Goal: Information Seeking & Learning: Find specific page/section

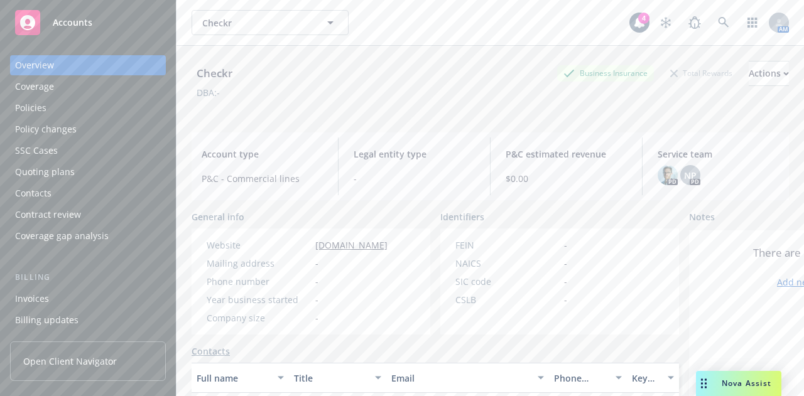
click at [85, 106] on div "Policies" at bounding box center [88, 108] width 146 height 20
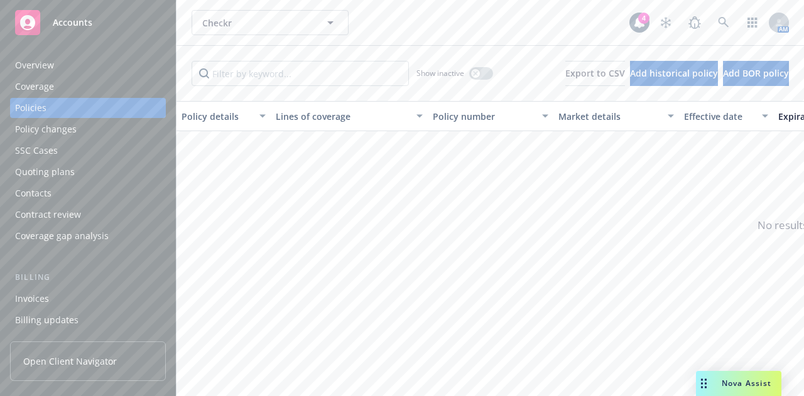
click at [574, 33] on div "Checkr Checkr" at bounding box center [411, 22] width 438 height 25
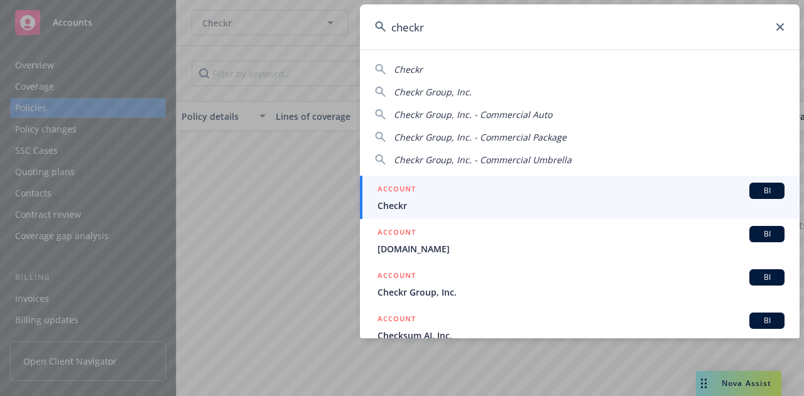
click at [468, 30] on input "checkr" at bounding box center [580, 26] width 440 height 45
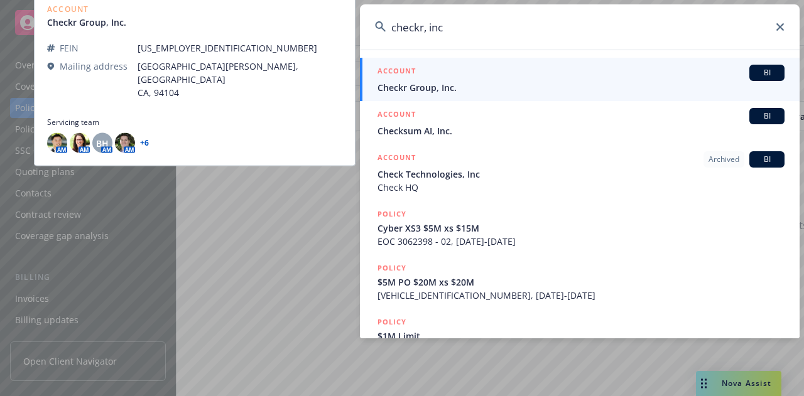
type input "checkr, inc"
click at [455, 73] on div "ACCOUNT BI" at bounding box center [580, 73] width 407 height 16
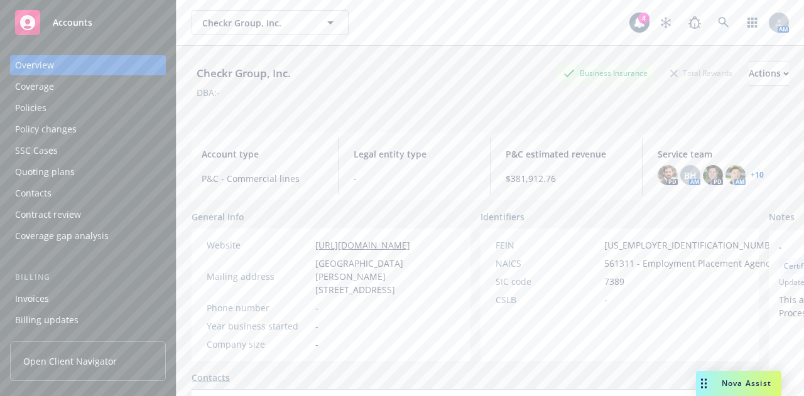
click at [105, 105] on div "Policies" at bounding box center [88, 108] width 146 height 20
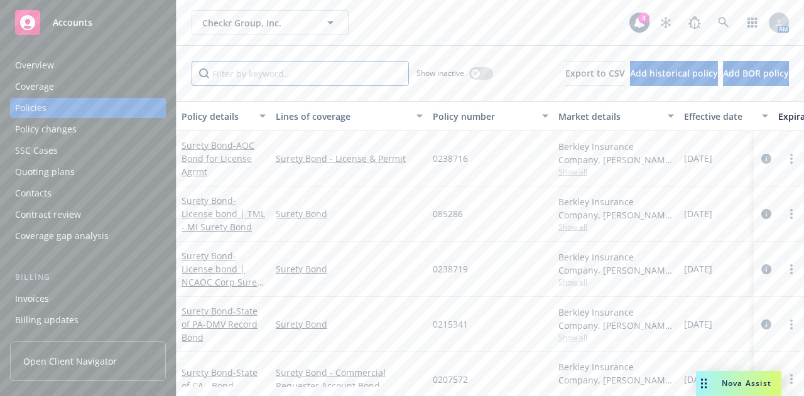
click at [294, 83] on input "Filter by keyword..." at bounding box center [300, 73] width 217 height 25
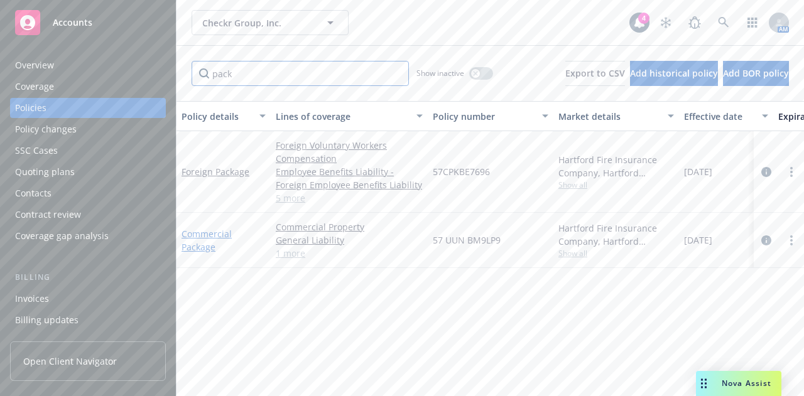
type input "pack"
click at [208, 232] on link "Commercial Package" at bounding box center [206, 240] width 50 height 25
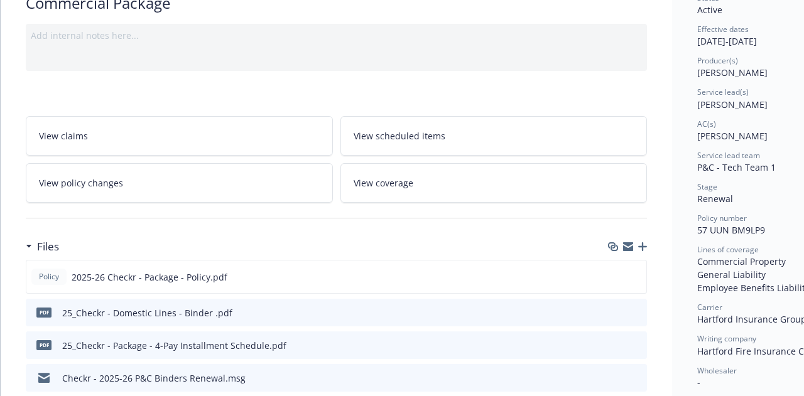
scroll to position [112, 0]
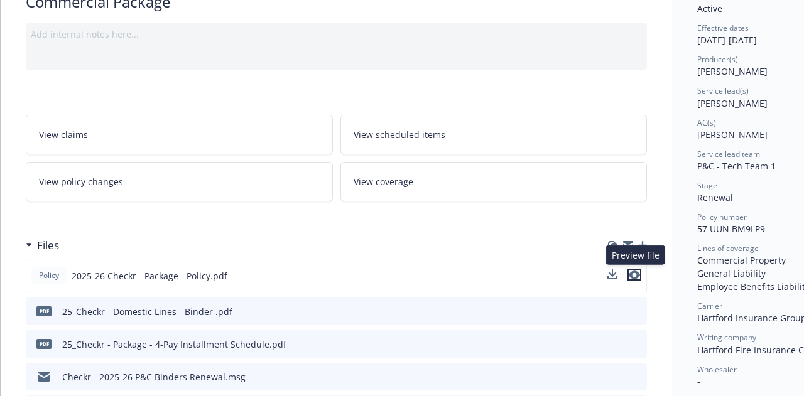
click at [640, 271] on button "preview file" at bounding box center [634, 274] width 14 height 11
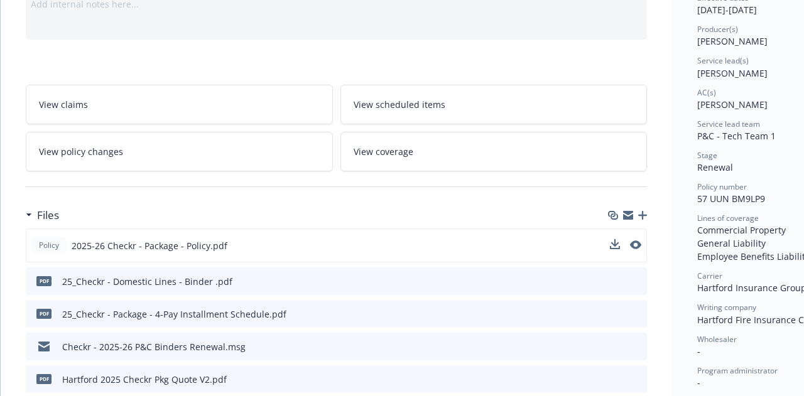
scroll to position [0, 0]
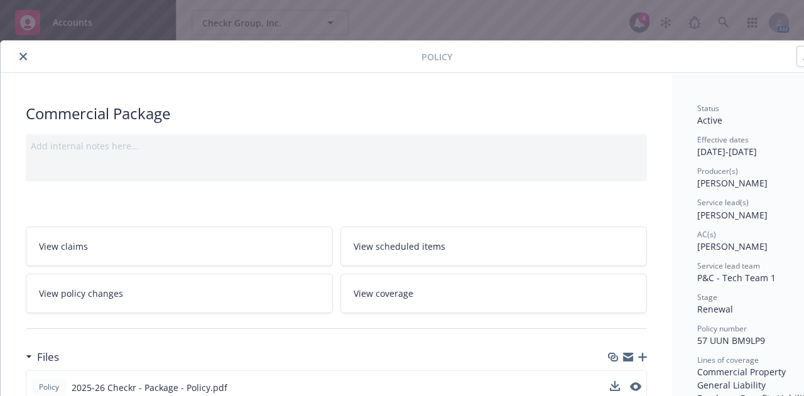
click at [26, 55] on button "close" at bounding box center [23, 56] width 15 height 15
click at [23, 53] on icon "close" at bounding box center [23, 57] width 8 height 8
click at [23, 55] on icon "close" at bounding box center [23, 57] width 8 height 8
click at [323, 30] on div "Policy Commercial Package Add internal notes here... View claims View scheduled…" at bounding box center [402, 198] width 804 height 396
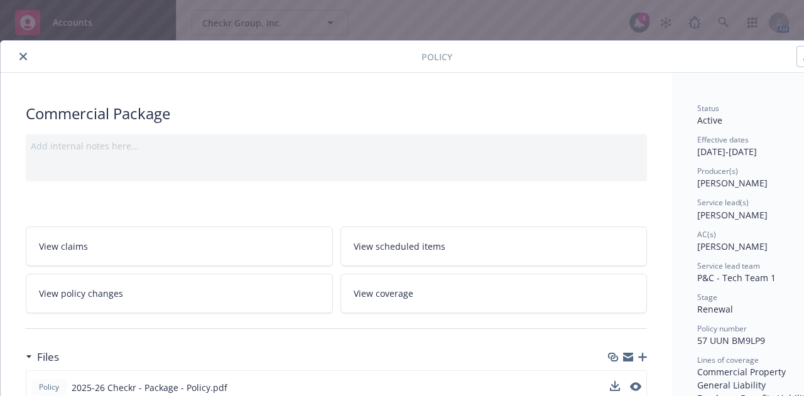
click at [380, 26] on div "Policy Commercial Package Add internal notes here... View claims View scheduled…" at bounding box center [402, 198] width 804 height 396
click at [24, 56] on icon "close" at bounding box center [23, 57] width 8 height 8
click at [23, 53] on icon "close" at bounding box center [23, 57] width 8 height 8
click at [23, 56] on icon "close" at bounding box center [23, 57] width 8 height 8
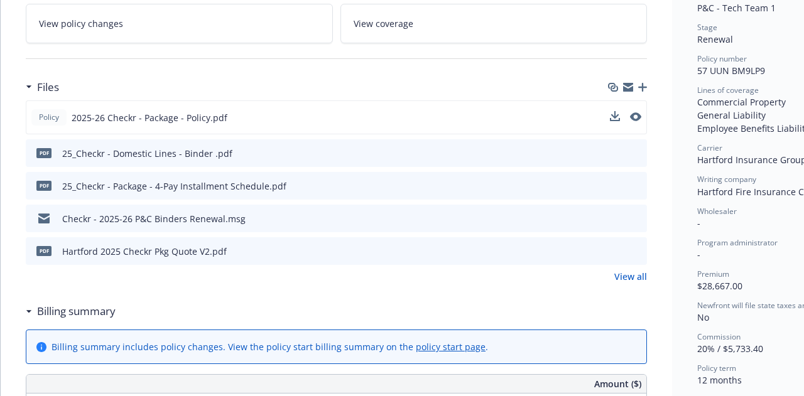
scroll to position [270, 0]
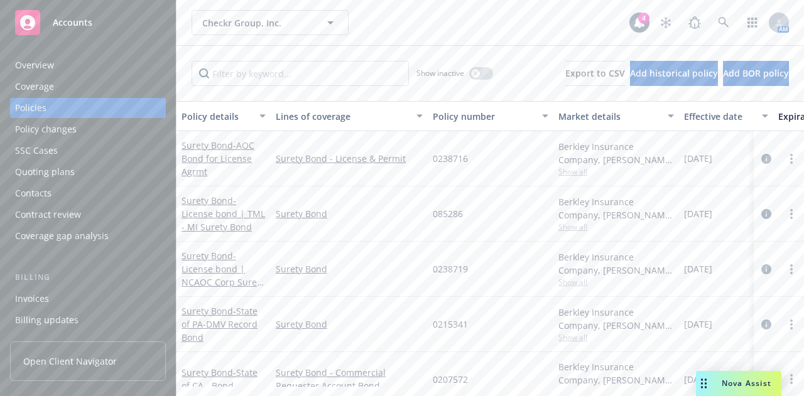
click at [25, 13] on rect at bounding box center [27, 22] width 25 height 25
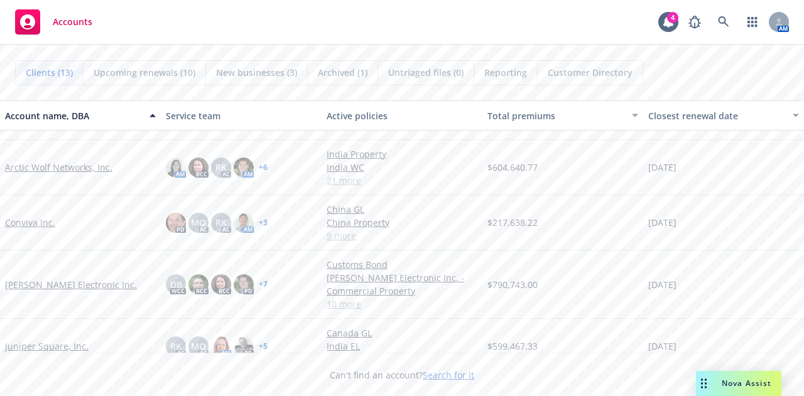
scroll to position [119, 0]
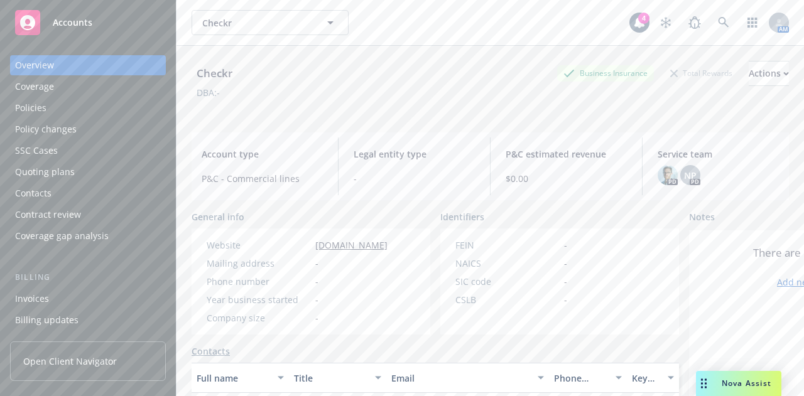
click at [54, 108] on div "Policies" at bounding box center [88, 108] width 146 height 20
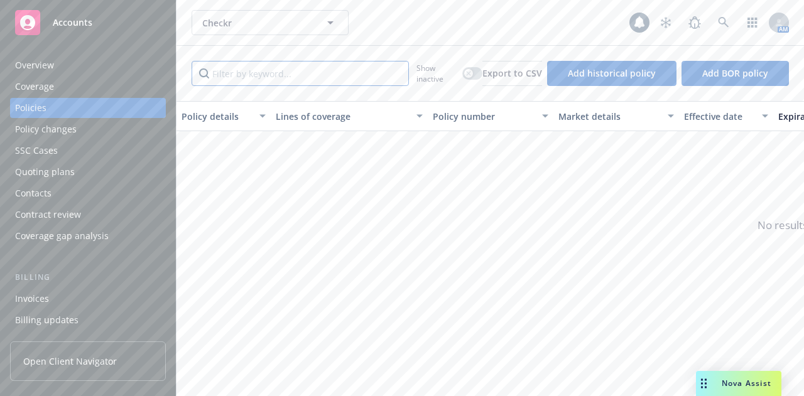
click at [234, 81] on input "Filter by keyword..." at bounding box center [300, 73] width 217 height 25
type input "auto"
click at [570, 37] on div "Checkr Checkr 4 AM" at bounding box center [489, 22] width 627 height 45
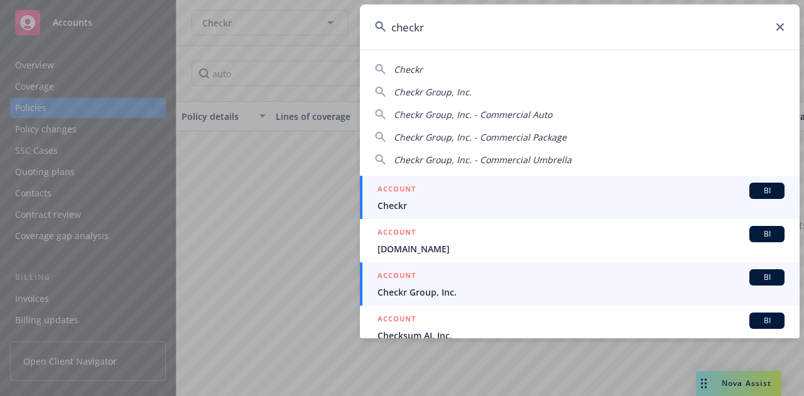
type input "checkr"
click at [467, 288] on span "Checkr Group, Inc." at bounding box center [580, 292] width 407 height 13
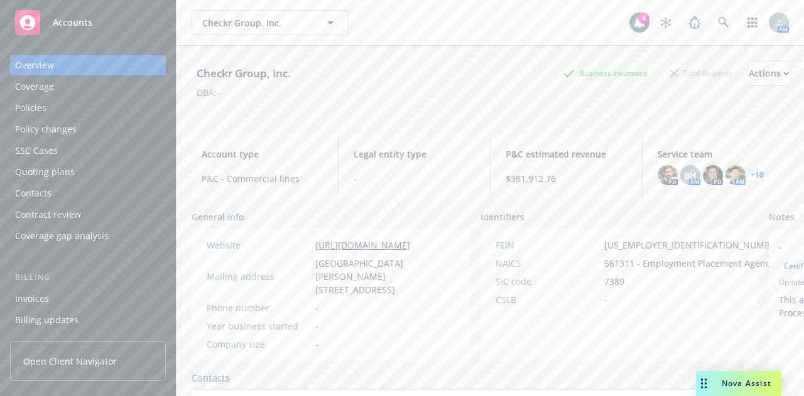
click at [104, 111] on div "Policies" at bounding box center [88, 108] width 146 height 20
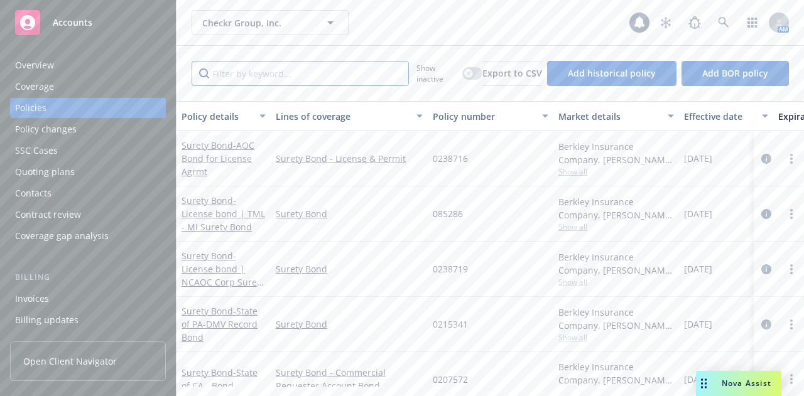
click at [240, 73] on input "Filter by keyword..." at bounding box center [300, 73] width 217 height 25
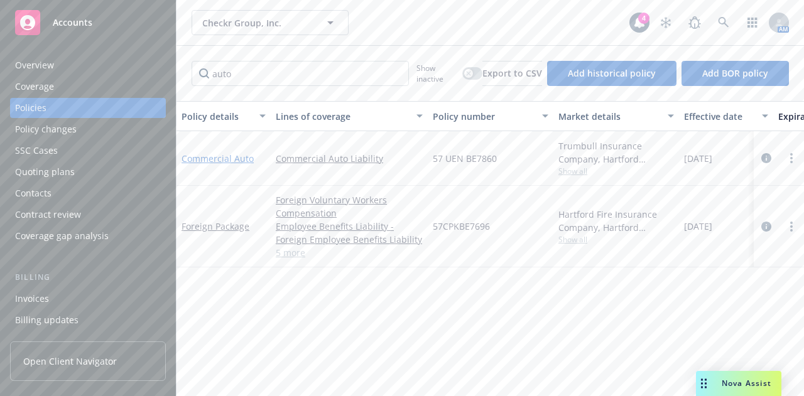
click at [205, 160] on link "Commercial Auto" at bounding box center [217, 159] width 72 height 12
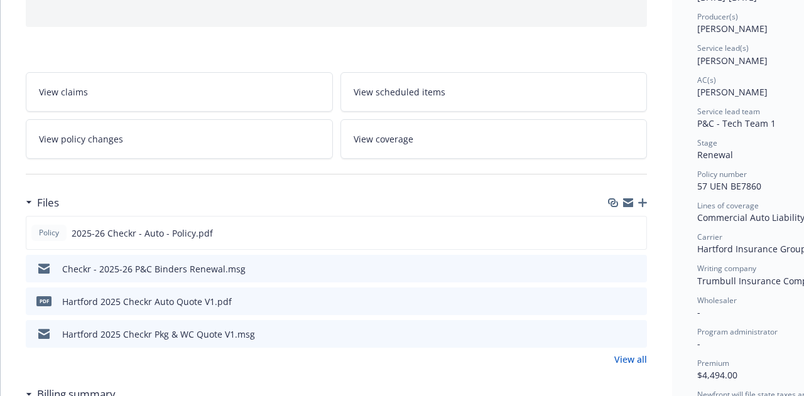
scroll to position [175, 0]
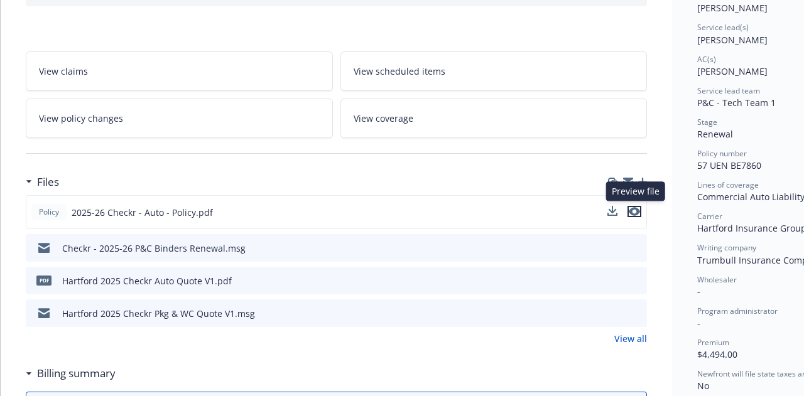
click at [635, 209] on icon "preview file" at bounding box center [634, 211] width 11 height 9
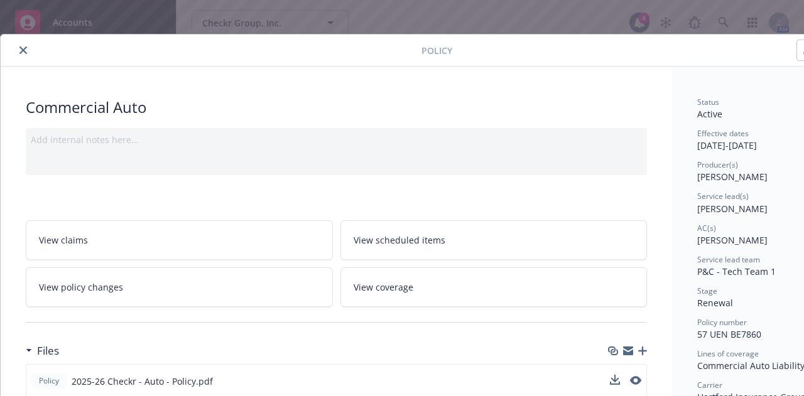
scroll to position [0, 0]
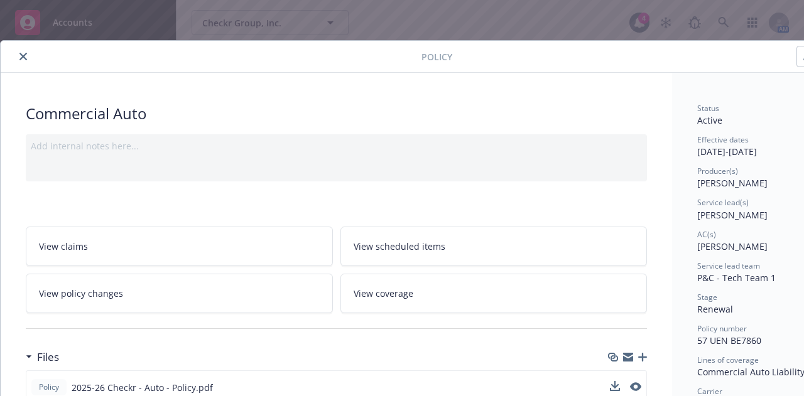
click at [24, 55] on icon "close" at bounding box center [23, 57] width 8 height 8
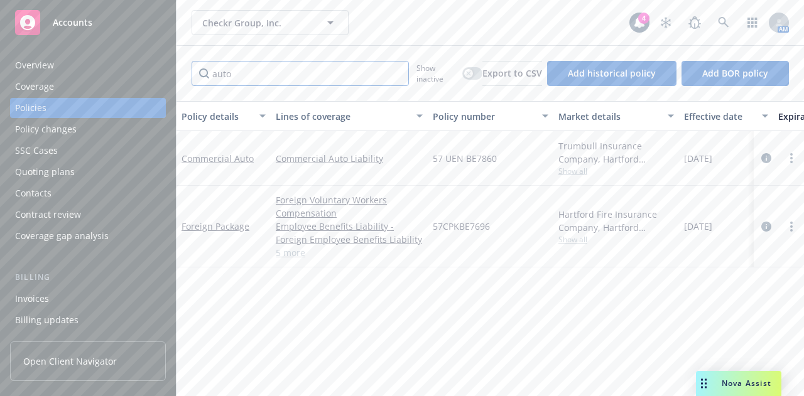
click at [246, 70] on input "auto" at bounding box center [300, 73] width 217 height 25
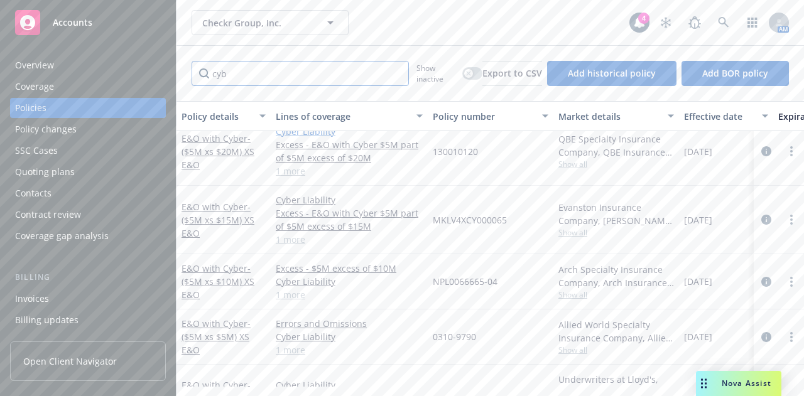
scroll to position [155, 0]
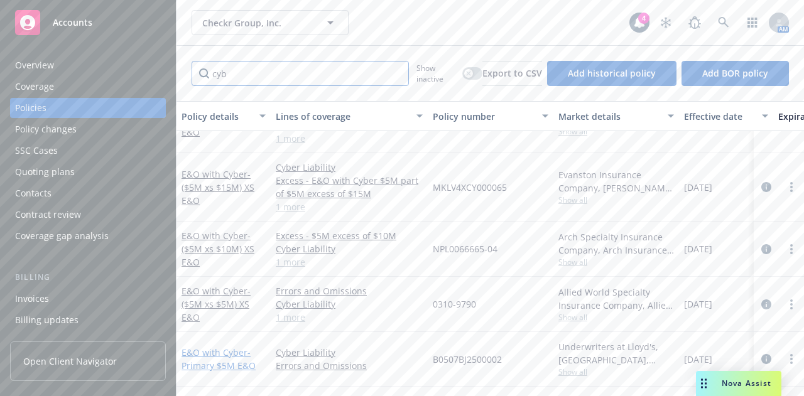
type input "cyb"
click at [220, 351] on span "- Primary $5M E&O" at bounding box center [218, 359] width 74 height 25
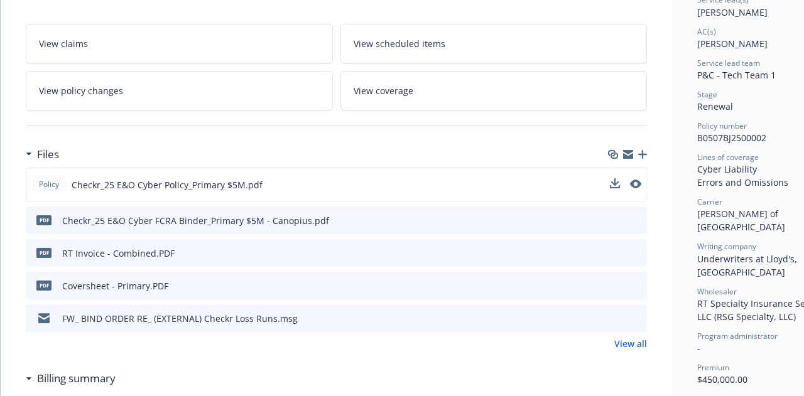
scroll to position [203, 0]
click at [639, 179] on icon "preview file" at bounding box center [634, 183] width 11 height 9
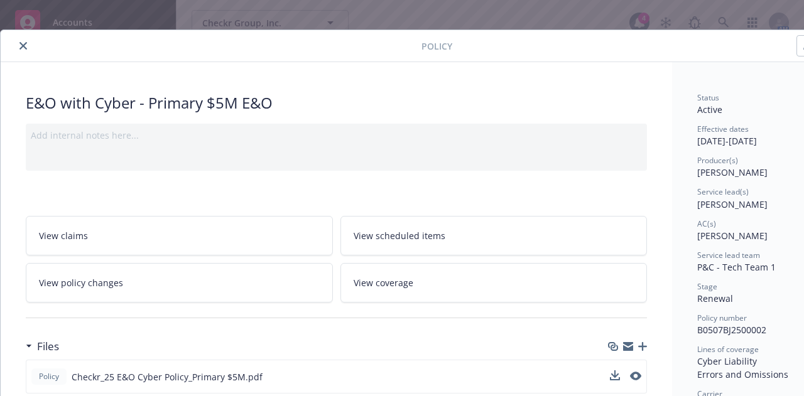
scroll to position [10, 0]
click at [18, 43] on button "close" at bounding box center [23, 46] width 15 height 15
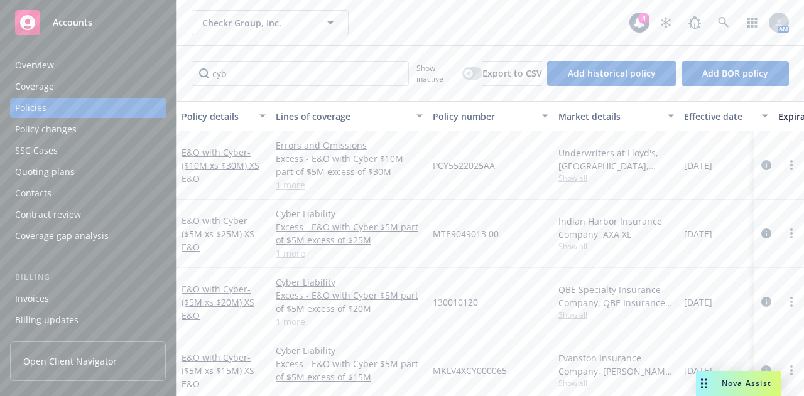
click at [404, 14] on div "Checkr Group, Inc. Checkr Group, Inc." at bounding box center [411, 22] width 438 height 25
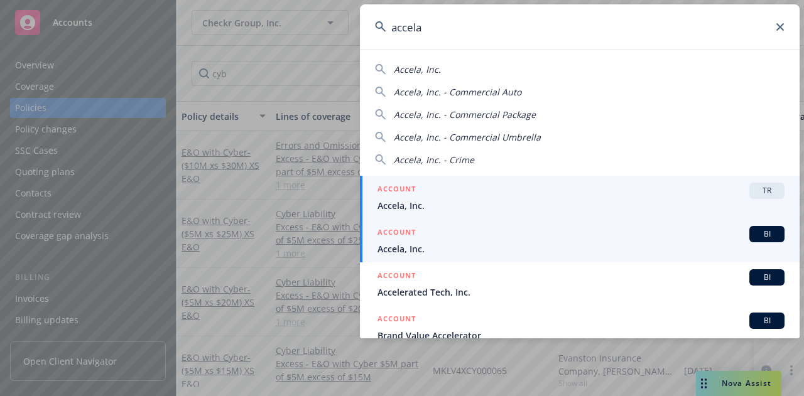
type input "accela"
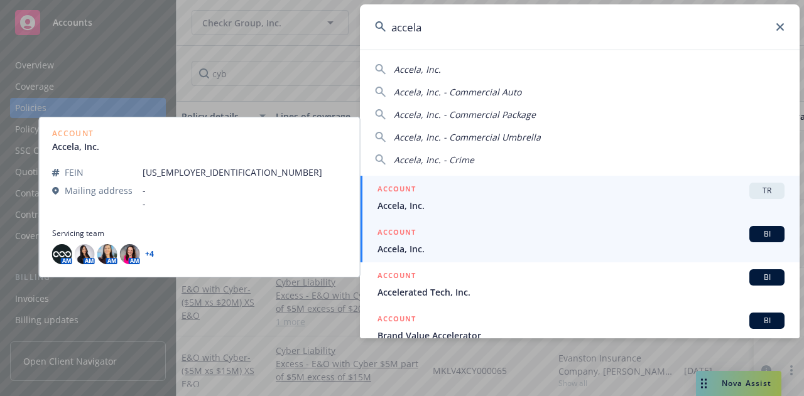
click at [483, 234] on div "ACCOUNT BI" at bounding box center [580, 234] width 407 height 16
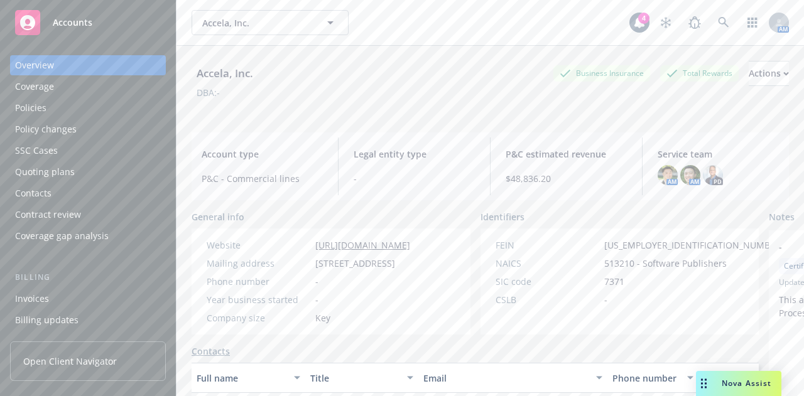
click at [93, 99] on div "Policies" at bounding box center [88, 108] width 146 height 20
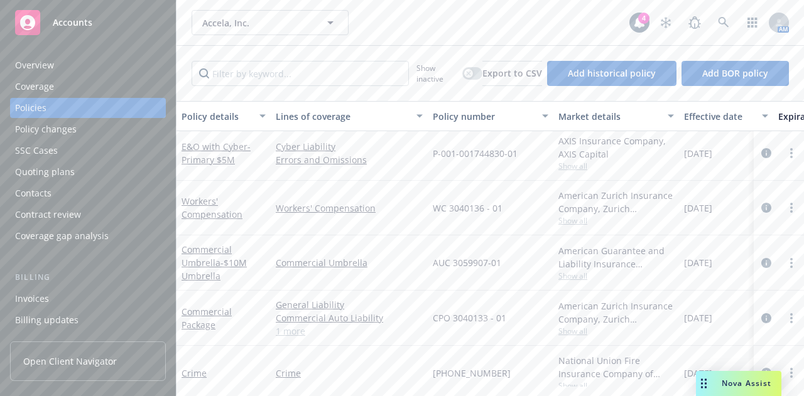
scroll to position [132, 0]
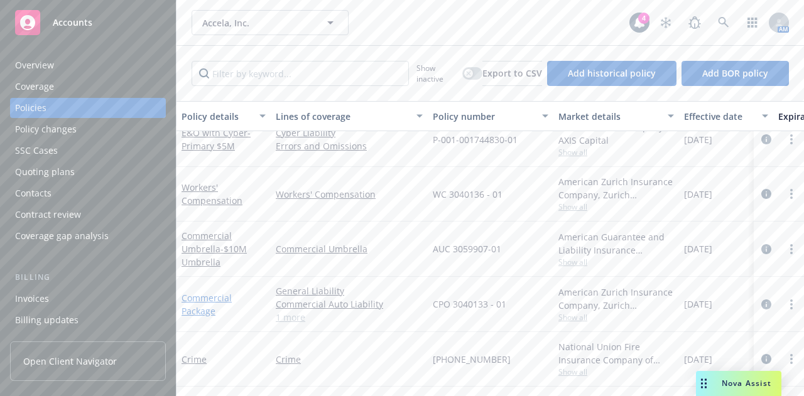
click at [197, 299] on link "Commercial Package" at bounding box center [206, 304] width 50 height 25
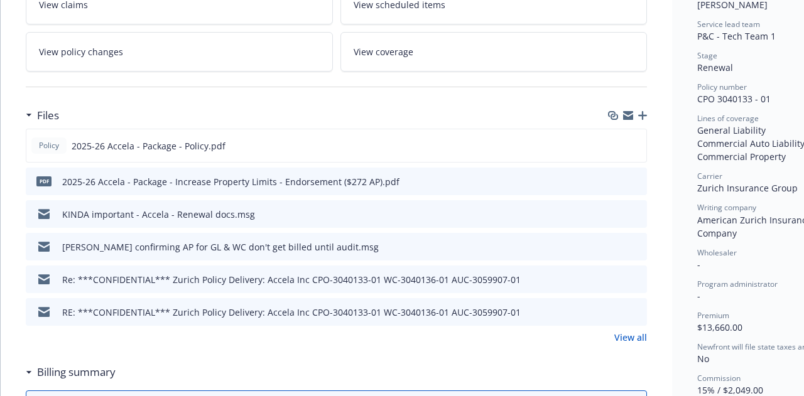
scroll to position [247, 0]
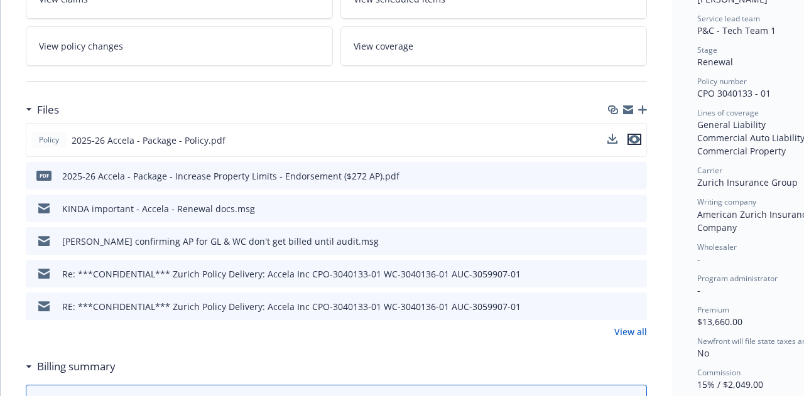
click at [635, 138] on icon "preview file" at bounding box center [634, 139] width 11 height 9
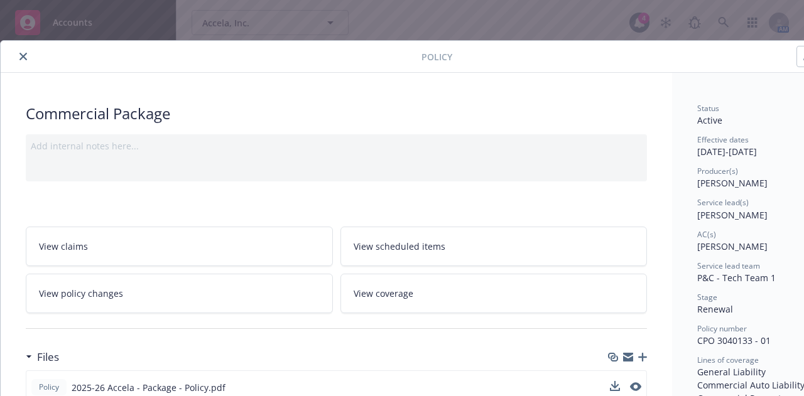
click at [24, 55] on icon "close" at bounding box center [23, 57] width 8 height 8
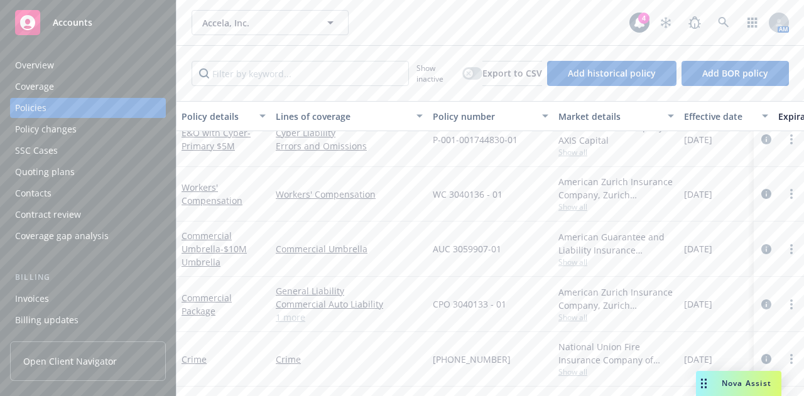
scroll to position [132, 0]
click at [196, 292] on link "Commercial Package" at bounding box center [206, 304] width 50 height 25
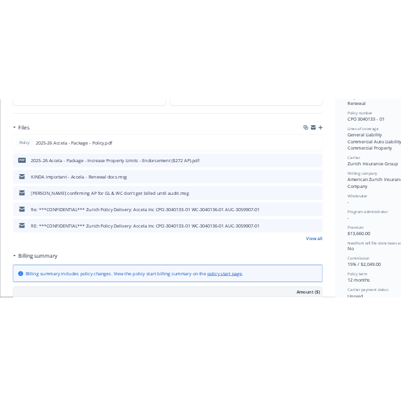
scroll to position [305, 0]
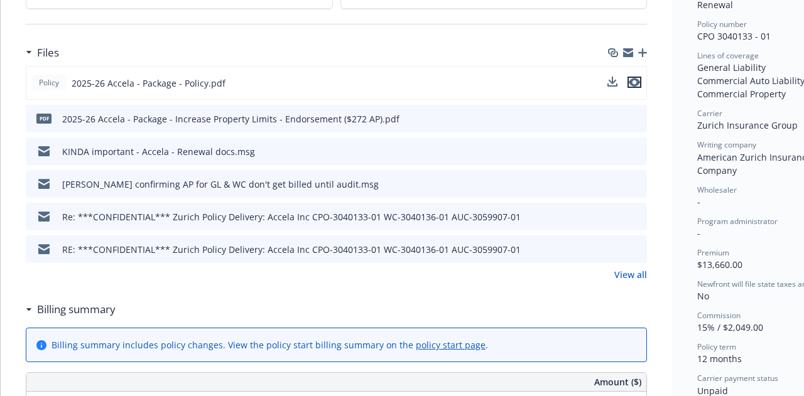
click at [638, 78] on icon "preview file" at bounding box center [634, 82] width 11 height 9
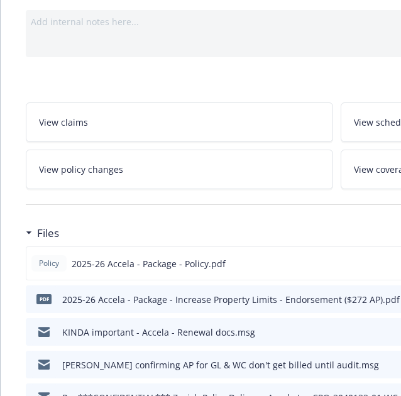
scroll to position [0, 0]
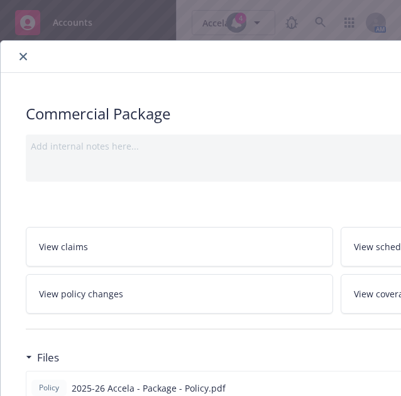
click at [23, 53] on icon "close" at bounding box center [23, 57] width 8 height 8
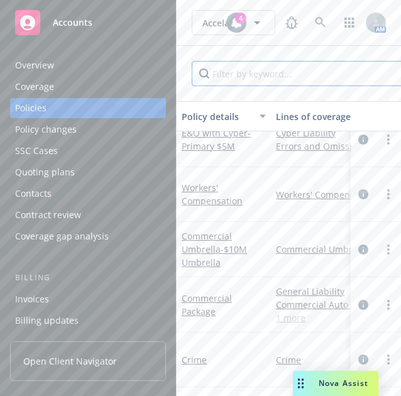
click at [259, 83] on input "Filter by keyword..." at bounding box center [300, 73] width 217 height 25
type input "cyb"
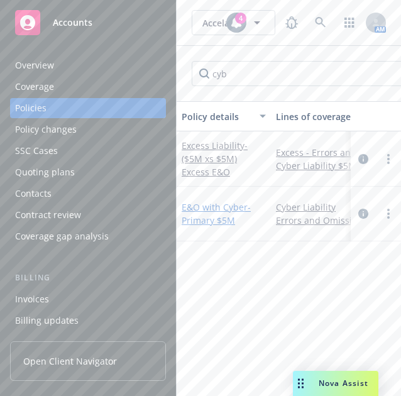
click at [205, 210] on link "E&O with Cyber - Primary $5M" at bounding box center [215, 213] width 69 height 25
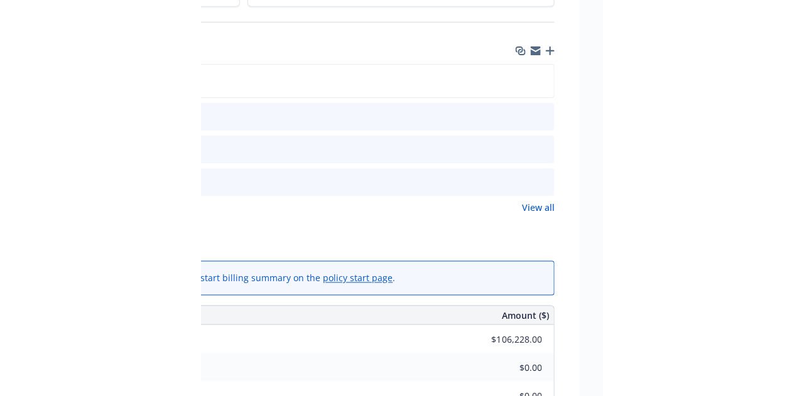
scroll to position [306, 294]
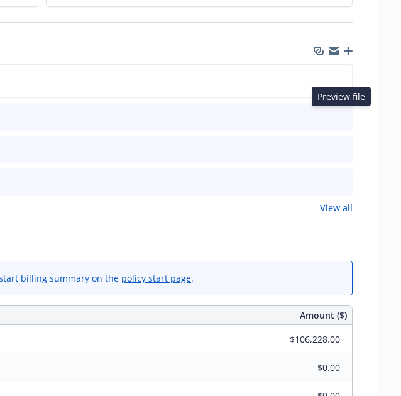
click at [342, 115] on icon "preview file" at bounding box center [340, 116] width 11 height 9
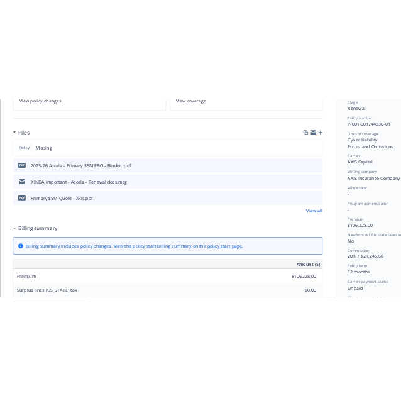
scroll to position [293, 0]
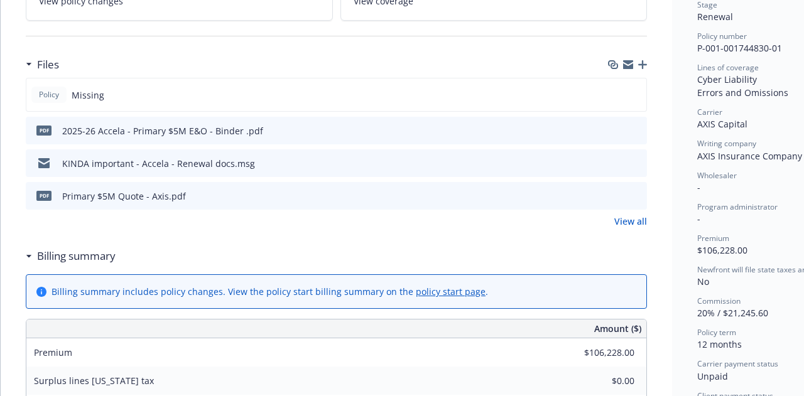
click at [634, 195] on icon "preview file" at bounding box center [634, 195] width 11 height 9
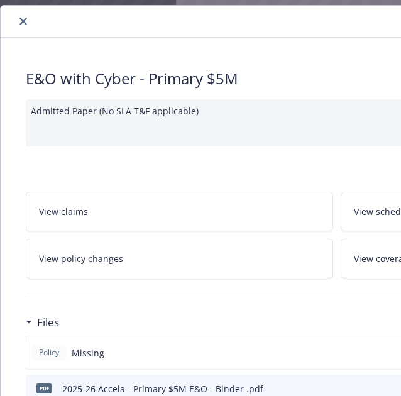
scroll to position [0, 0]
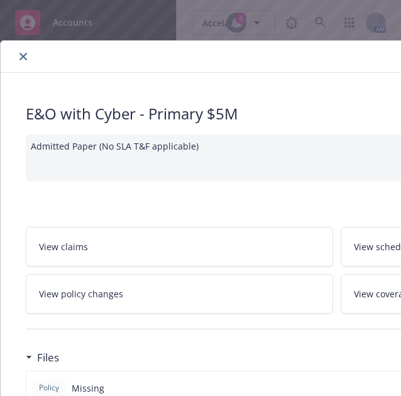
click at [23, 53] on icon "close" at bounding box center [23, 57] width 8 height 8
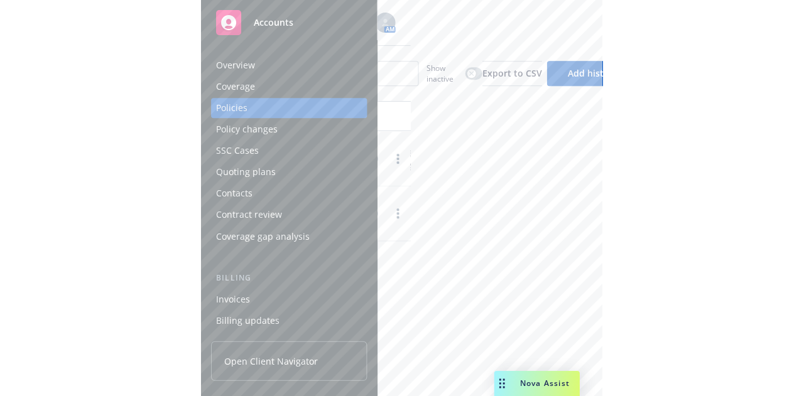
scroll to position [0, 204]
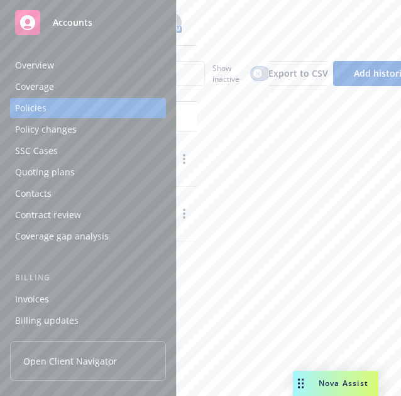
click at [252, 75] on button "button" at bounding box center [259, 73] width 17 height 13
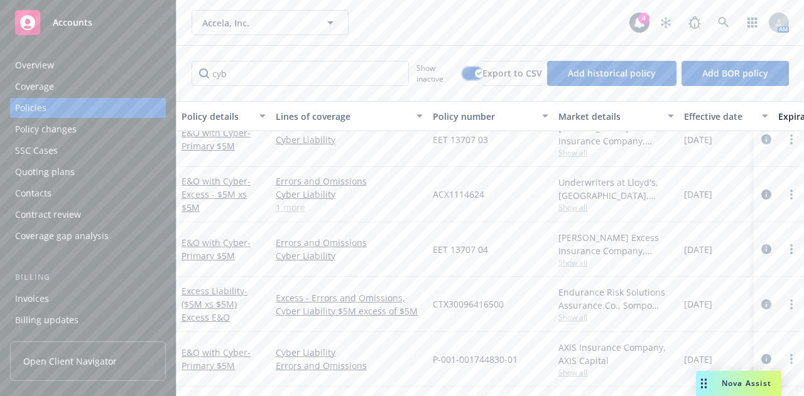
scroll to position [185, 0]
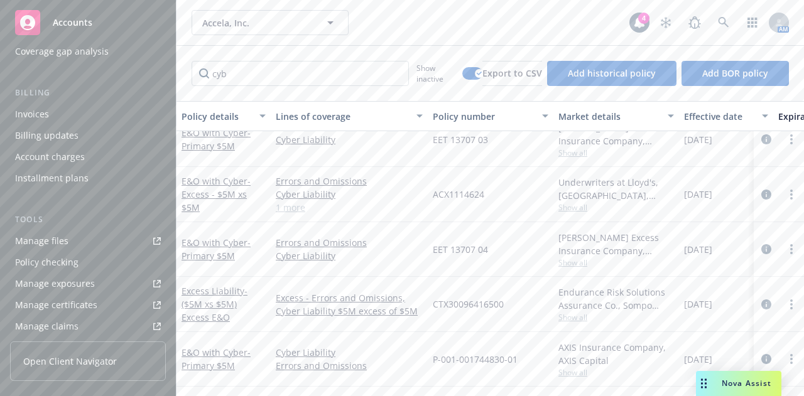
click at [58, 239] on div "Manage files" at bounding box center [41, 241] width 53 height 20
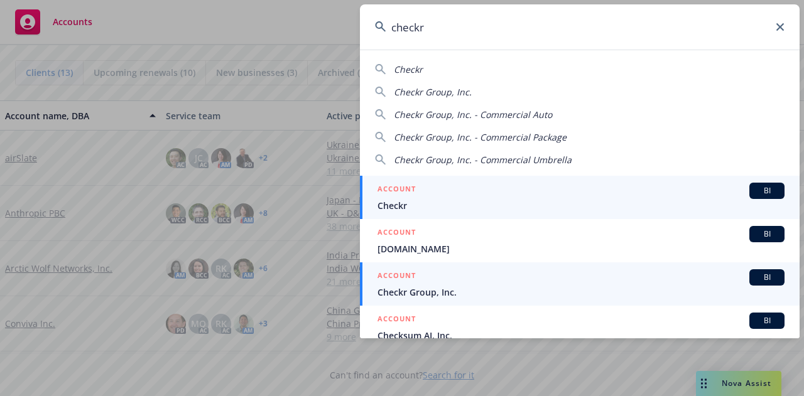
type input "checkr"
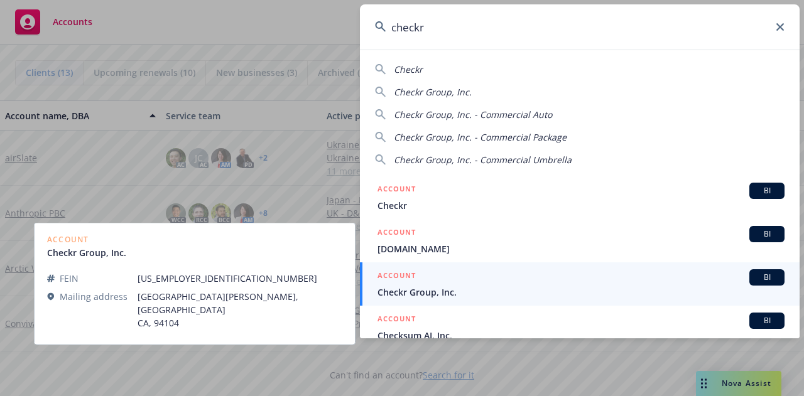
click at [524, 286] on span "Checkr Group, Inc." at bounding box center [580, 292] width 407 height 13
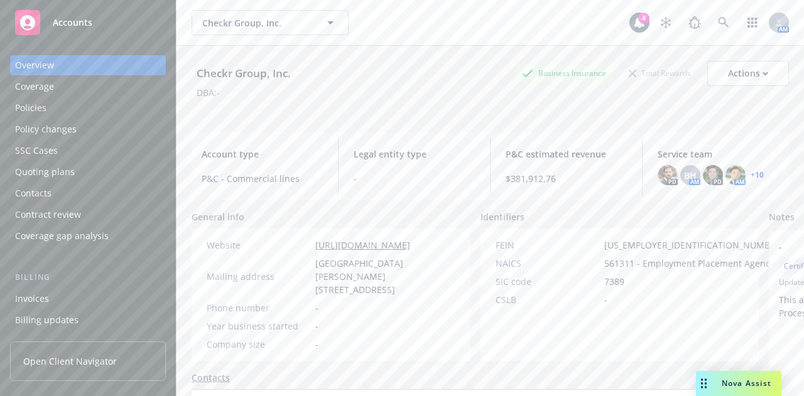
click at [134, 111] on div "Policies" at bounding box center [88, 108] width 146 height 20
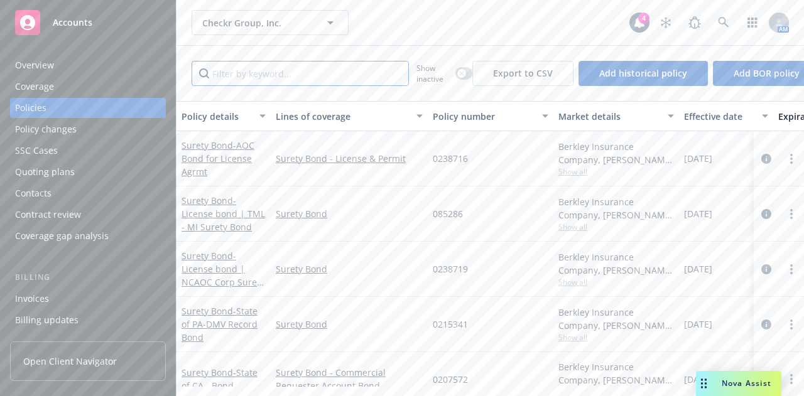
click at [285, 74] on input "Filter by keyword..." at bounding box center [300, 73] width 217 height 25
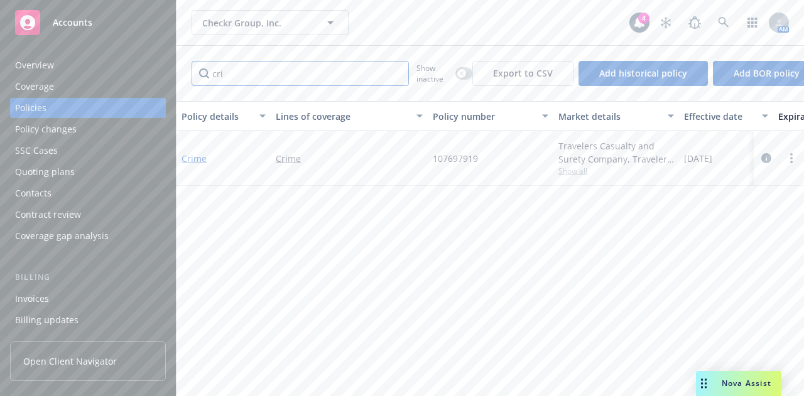
type input "cri"
click at [196, 160] on link "Crime" at bounding box center [193, 159] width 25 height 12
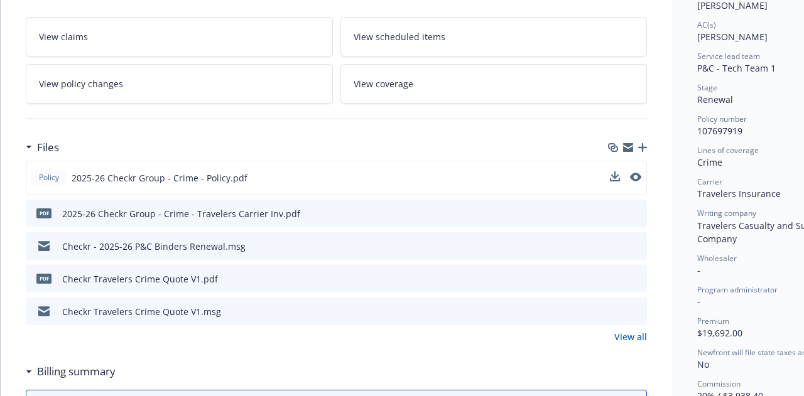
scroll to position [215, 0]
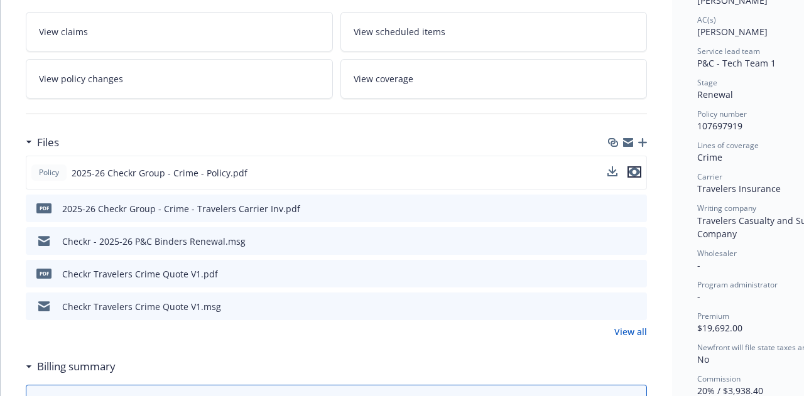
click at [635, 168] on icon "preview file" at bounding box center [634, 172] width 11 height 9
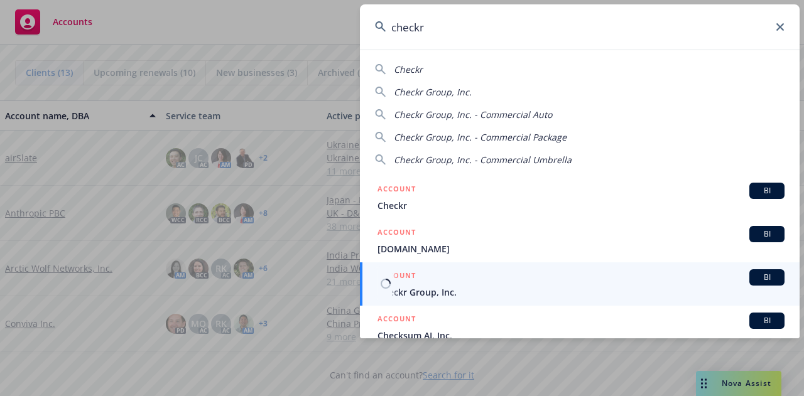
type input "checkr"
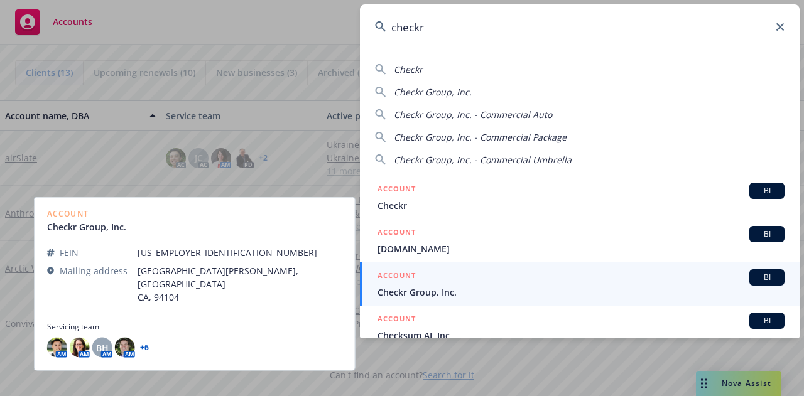
click at [445, 287] on span "Checkr Group, Inc." at bounding box center [580, 292] width 407 height 13
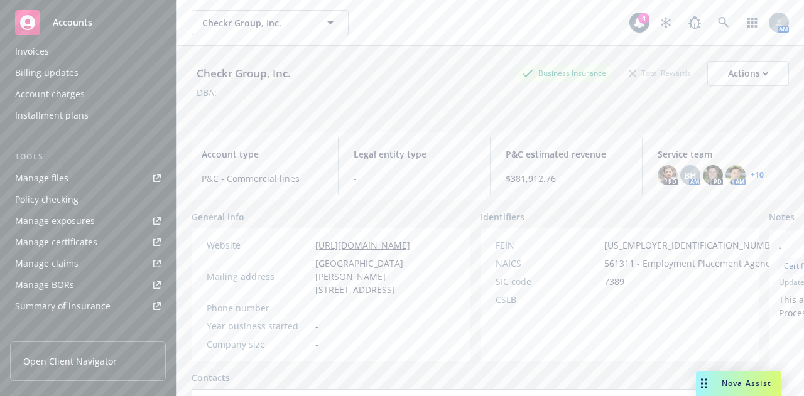
scroll to position [267, 0]
click at [57, 156] on div "Manage files" at bounding box center [41, 158] width 53 height 20
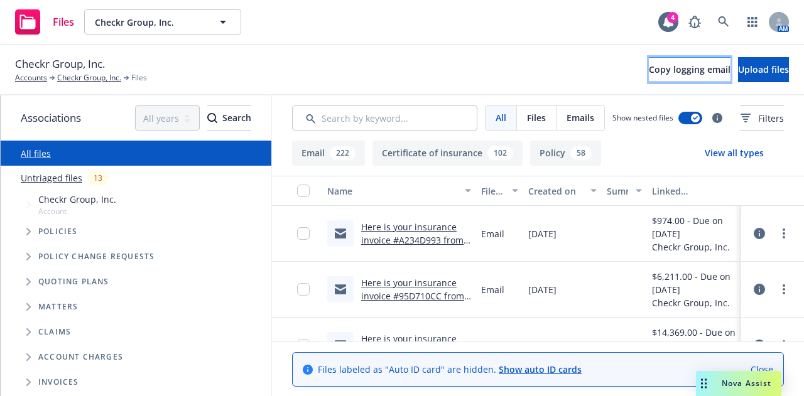
click at [649, 70] on span "Copy logging email" at bounding box center [690, 69] width 82 height 12
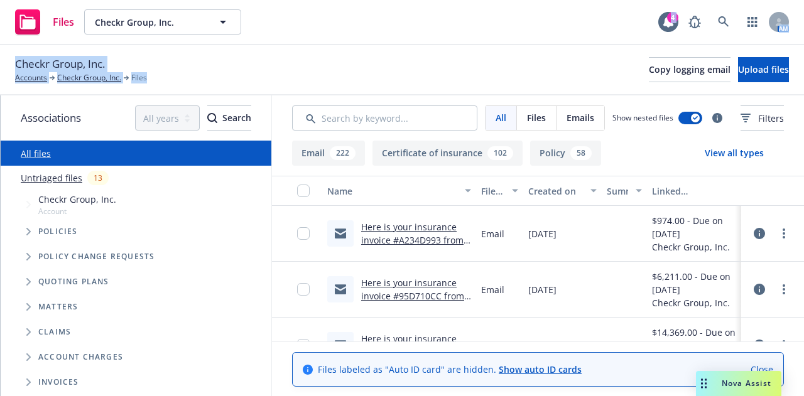
drag, startPoint x: 396, startPoint y: 65, endPoint x: 301, endPoint y: -68, distance: 163.4
click at [301, 0] on html "Files Checkr Group, Inc. Checkr Group, Inc. 4 AM Checkr Group, Inc. Accounts Ch…" at bounding box center [402, 198] width 804 height 396
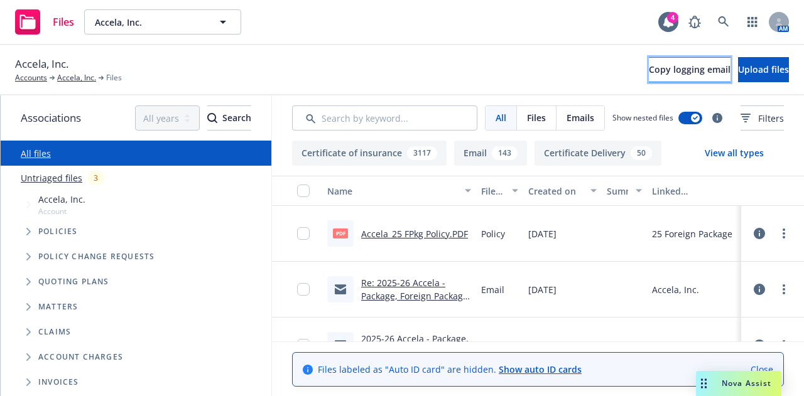
click at [649, 61] on button "Copy logging email" at bounding box center [690, 69] width 82 height 25
